Goal: Browse casually: Explore the website without a specific task or goal

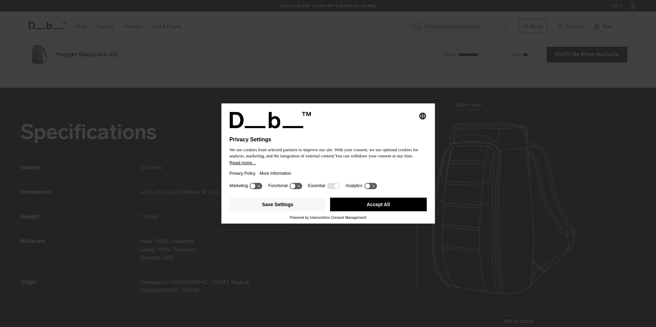
scroll to position [982, 0]
